Goal: Information Seeking & Learning: Check status

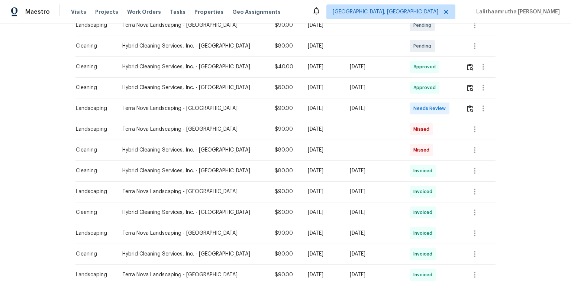
scroll to position [149, 0]
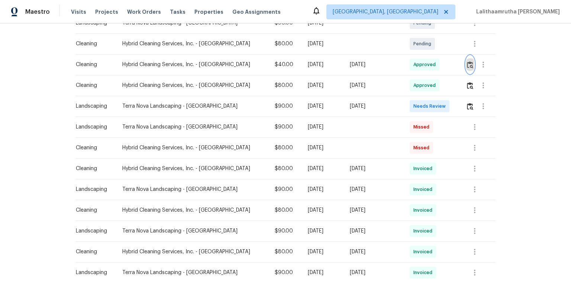
click at [395, 66] on img "button" at bounding box center [470, 64] width 6 height 7
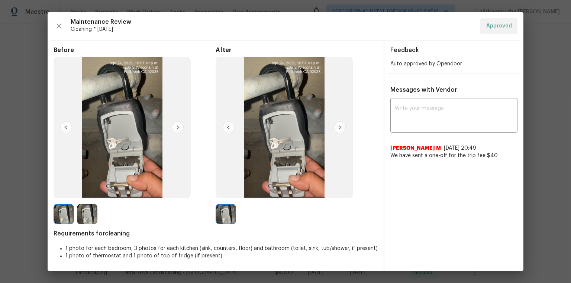
click at [395, 132] on div "x ​ Manikandan M 8/25/25, 20:49 We have sent a one-off for the trip fee $40" at bounding box center [454, 130] width 139 height 60
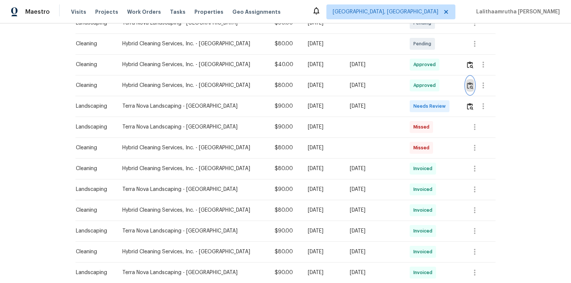
click at [395, 84] on button "button" at bounding box center [470, 86] width 9 height 18
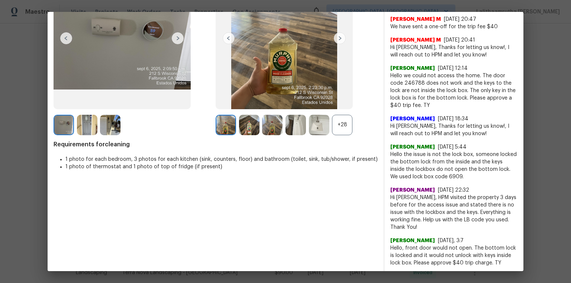
scroll to position [89, 0]
click at [341, 122] on div "+28" at bounding box center [342, 125] width 20 height 20
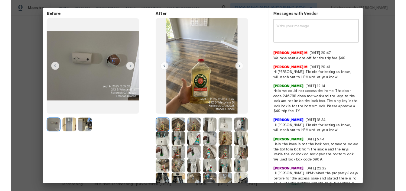
scroll to position [30, 0]
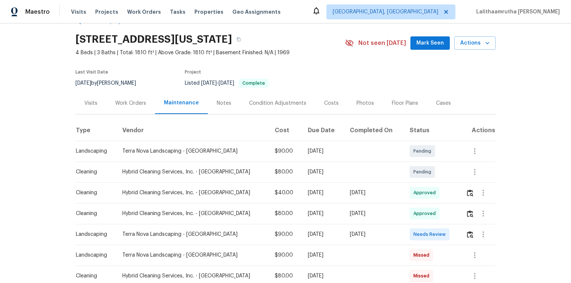
scroll to position [30, 0]
